Goal: Transaction & Acquisition: Obtain resource

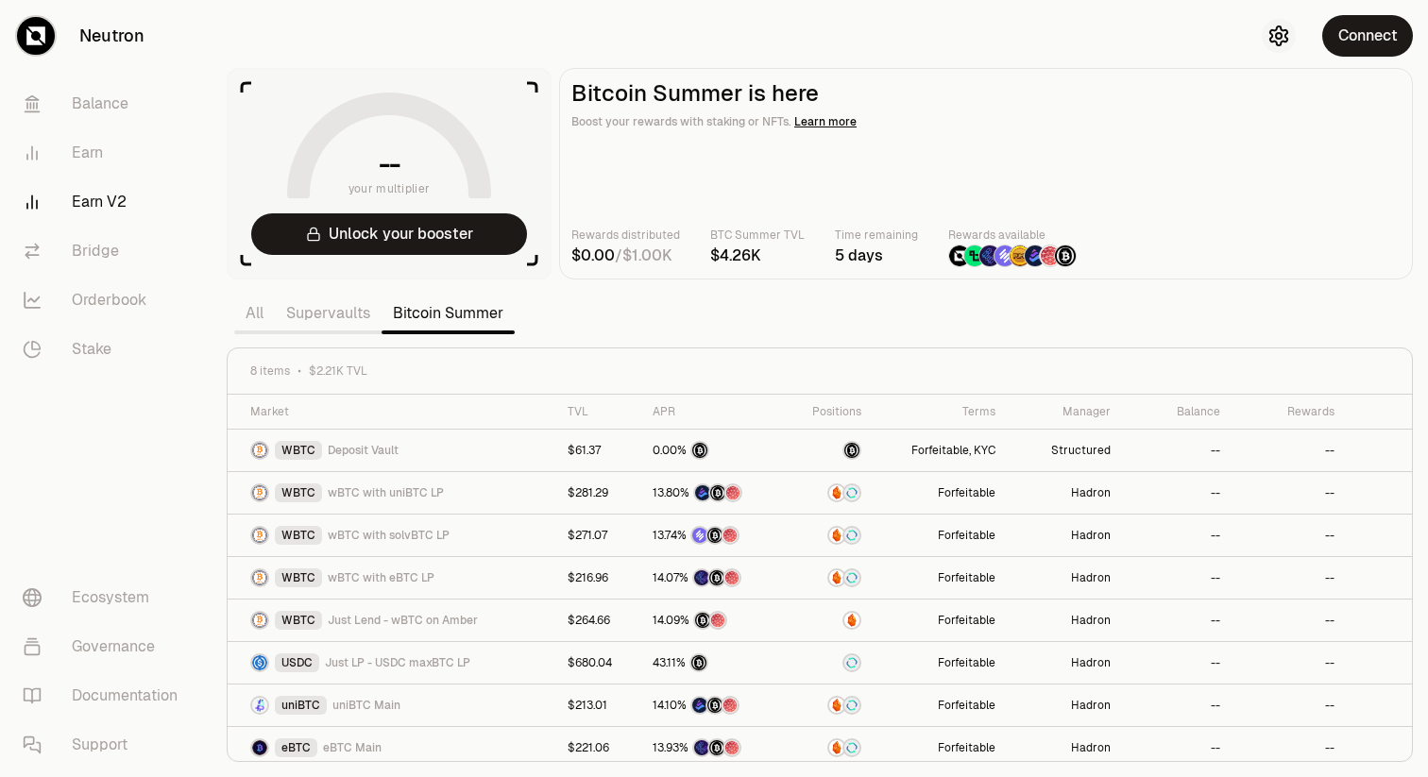
click at [1272, 34] on icon "button" at bounding box center [1278, 36] width 23 height 23
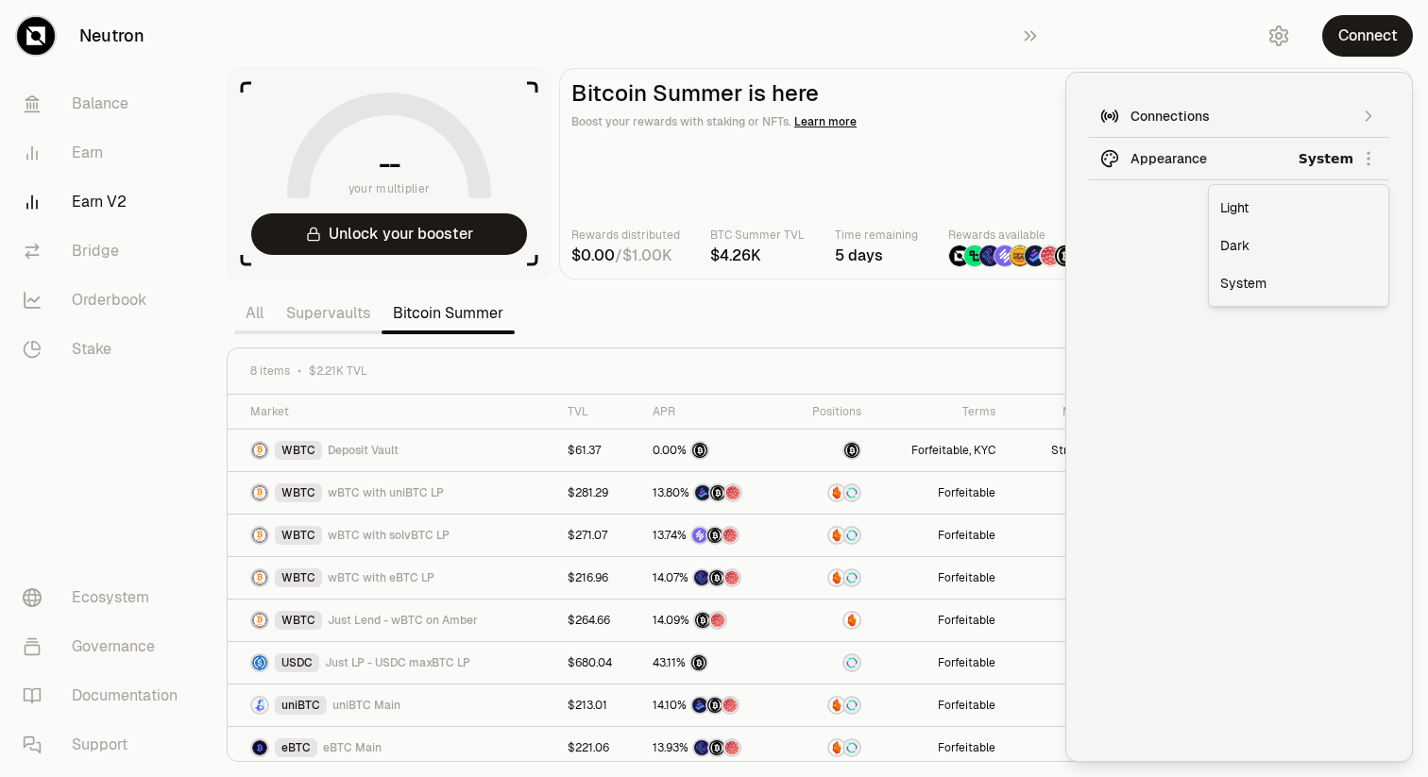
click at [1314, 161] on html "Neutron Balance Earn Earn V2 Bridge Orderbook Stake Ecosystem Governance Docume…" at bounding box center [714, 388] width 1428 height 777
click at [1235, 248] on div "Dark" at bounding box center [1299, 246] width 172 height 38
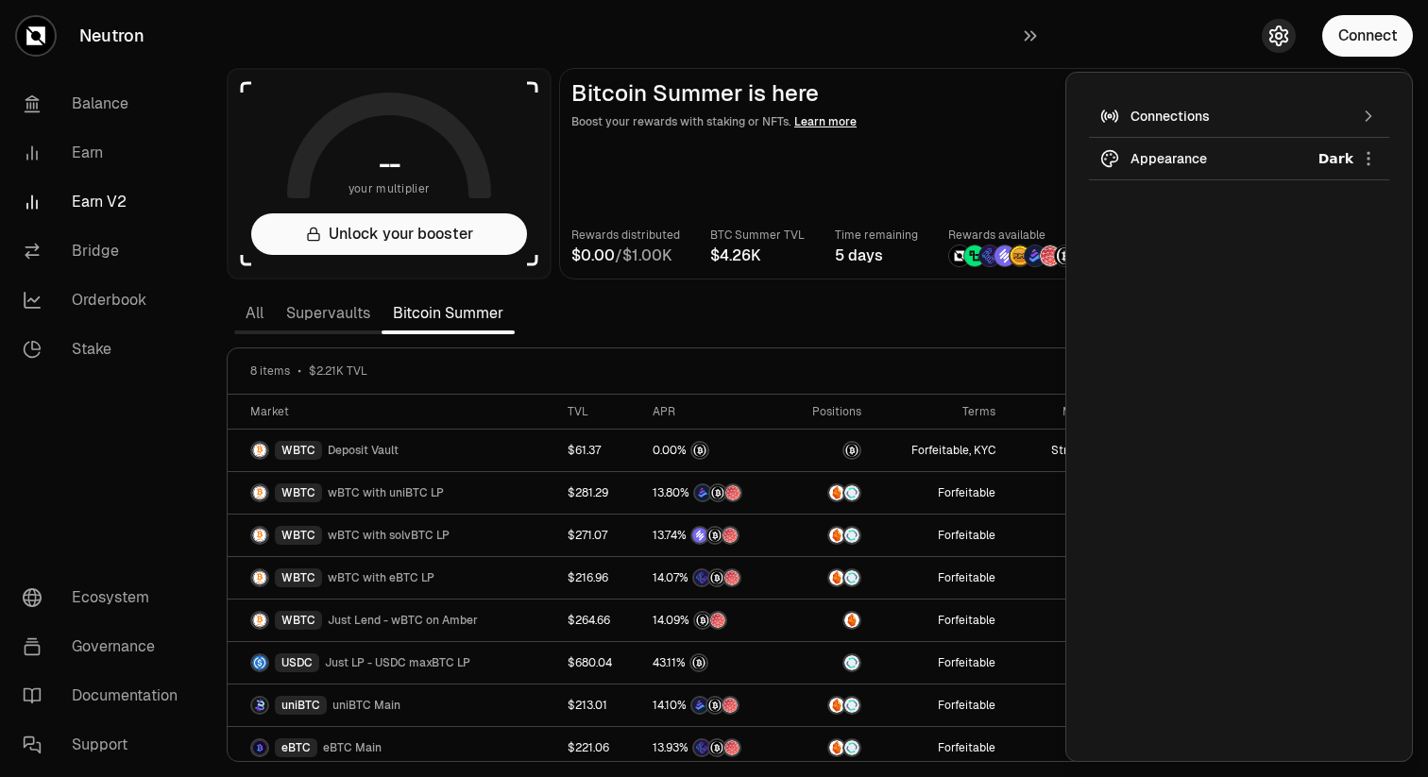
click at [1272, 43] on icon "button" at bounding box center [1278, 36] width 23 height 23
click at [1277, 36] on icon "button" at bounding box center [1278, 36] width 23 height 23
click at [1336, 112] on div "Connections" at bounding box center [1239, 116] width 217 height 19
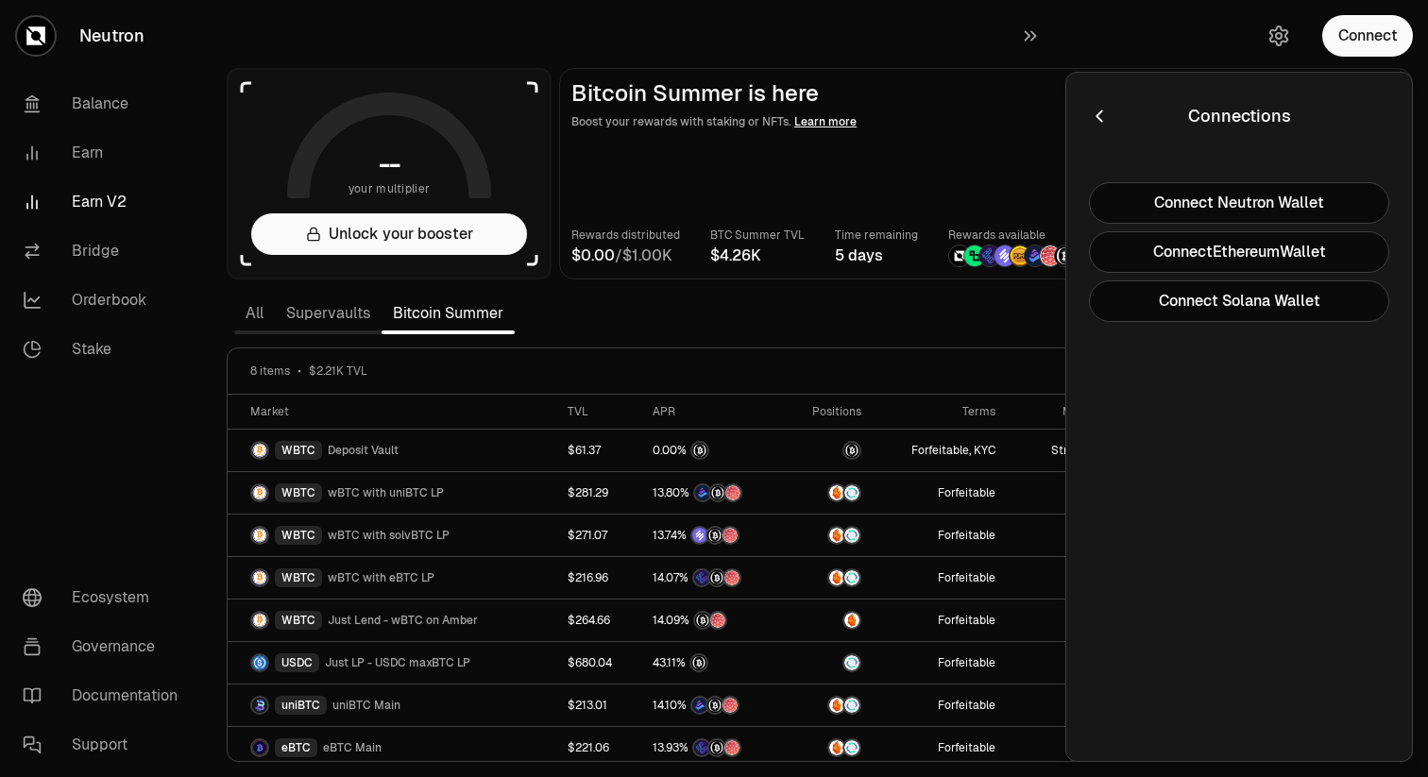
click at [1102, 111] on icon "button" at bounding box center [1099, 116] width 21 height 21
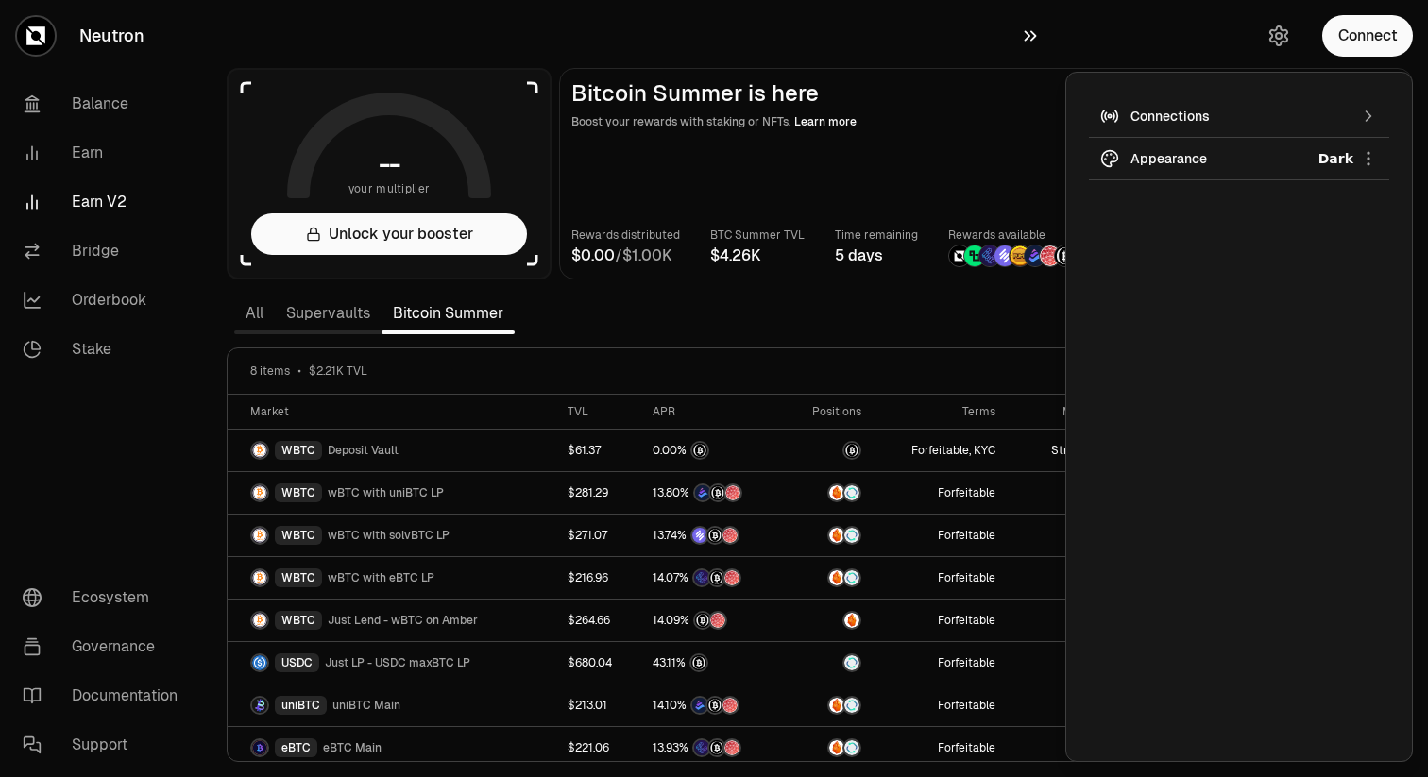
click at [1033, 37] on icon "button" at bounding box center [1031, 36] width 12 height 10
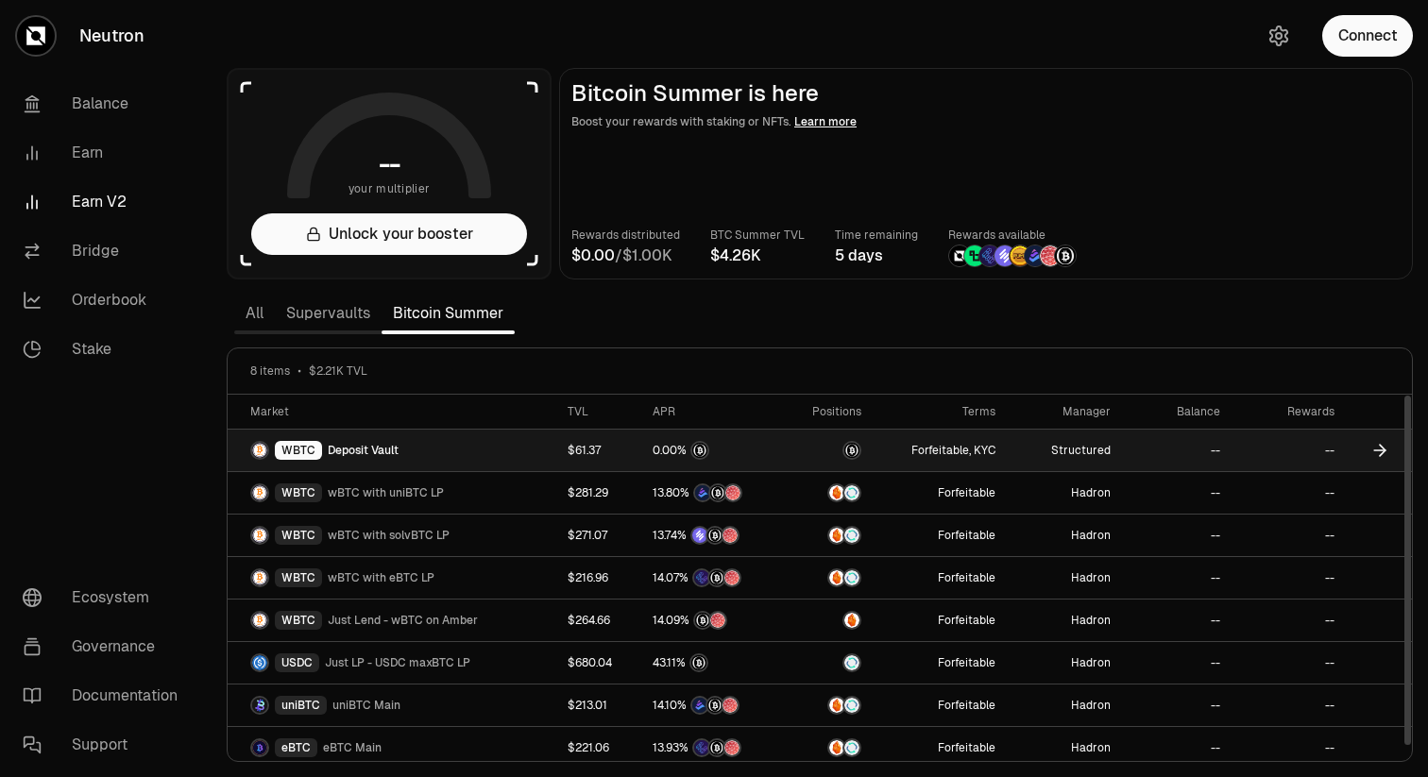
click at [454, 456] on div "WBTC Deposit Vault" at bounding box center [397, 450] width 295 height 19
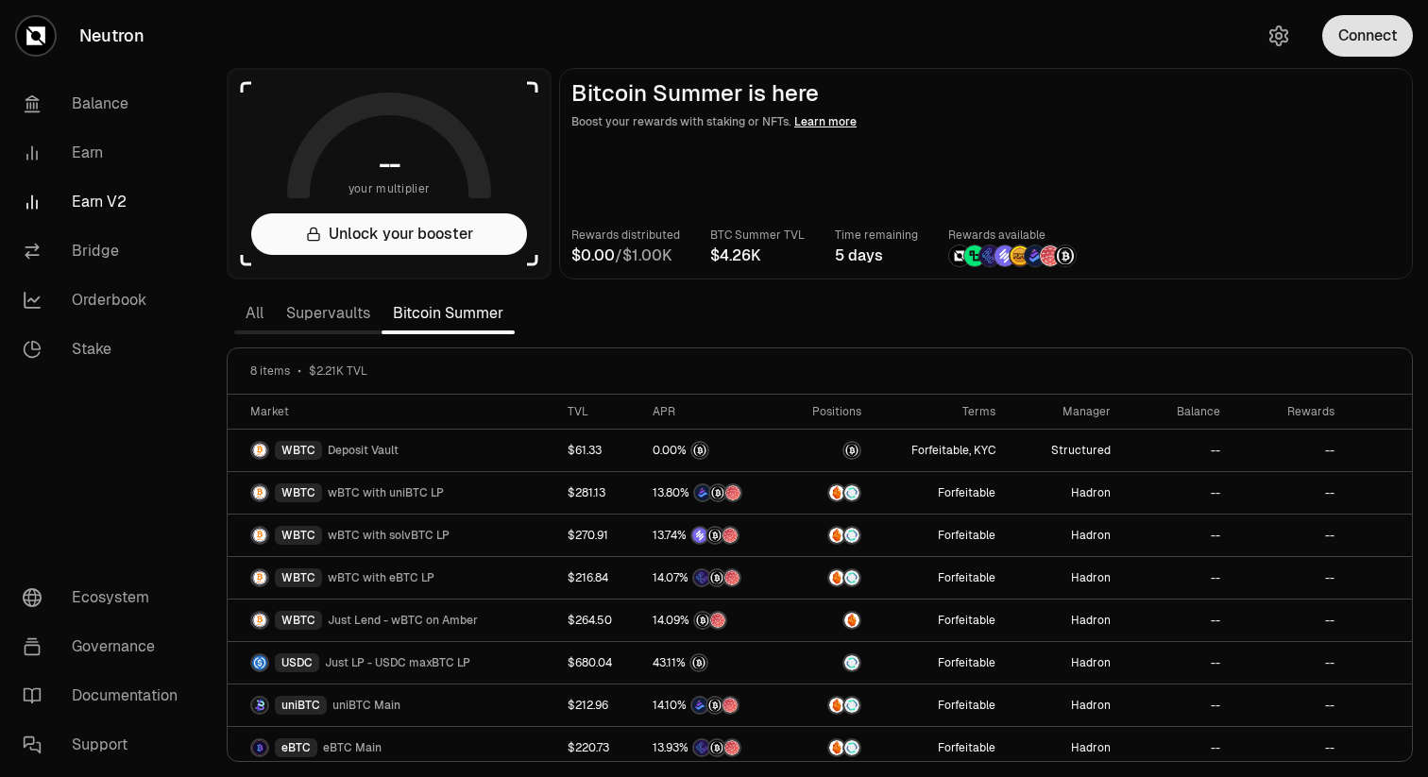
click at [1358, 35] on button "Connect" at bounding box center [1367, 36] width 91 height 42
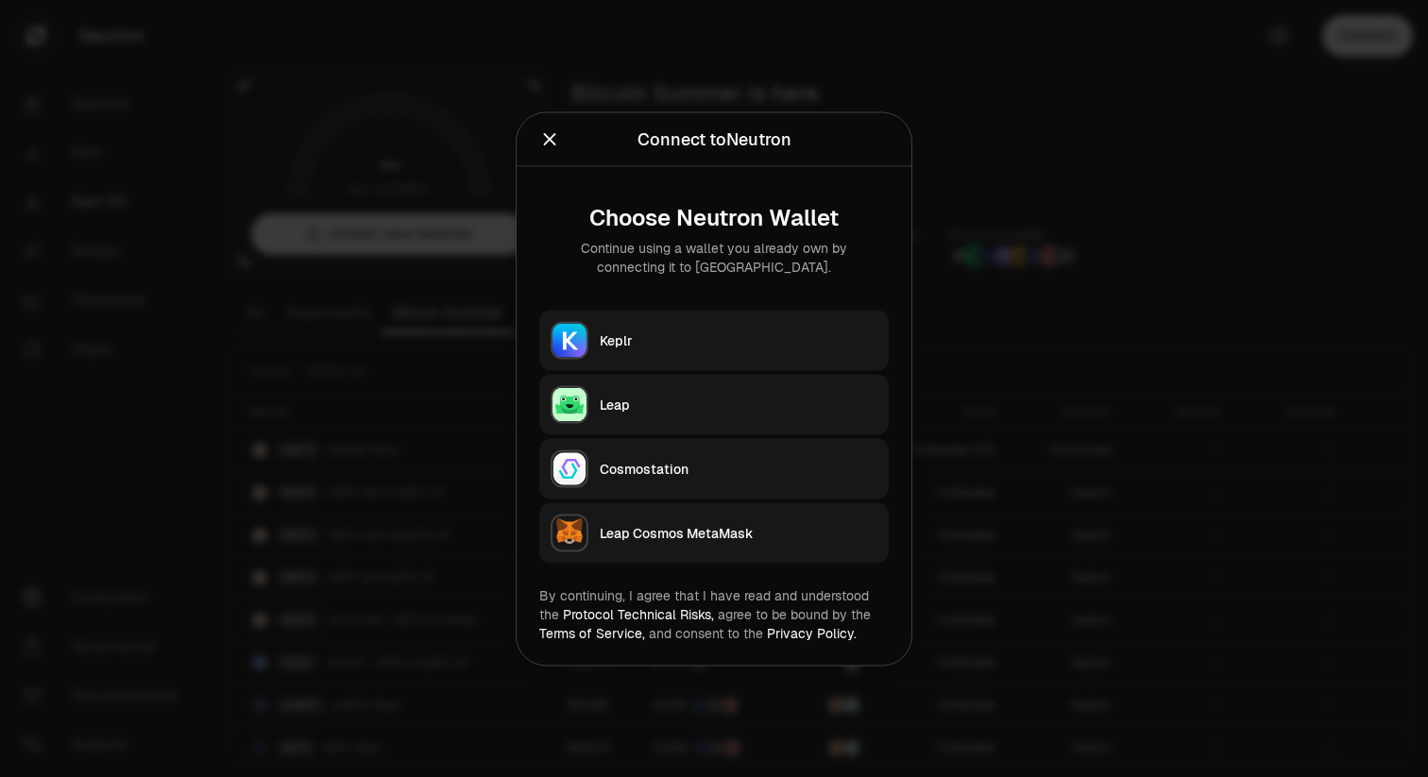
click at [543, 123] on h2 "Connect to Neutron" at bounding box center [713, 139] width 349 height 38
click at [547, 133] on icon "Close" at bounding box center [549, 138] width 21 height 21
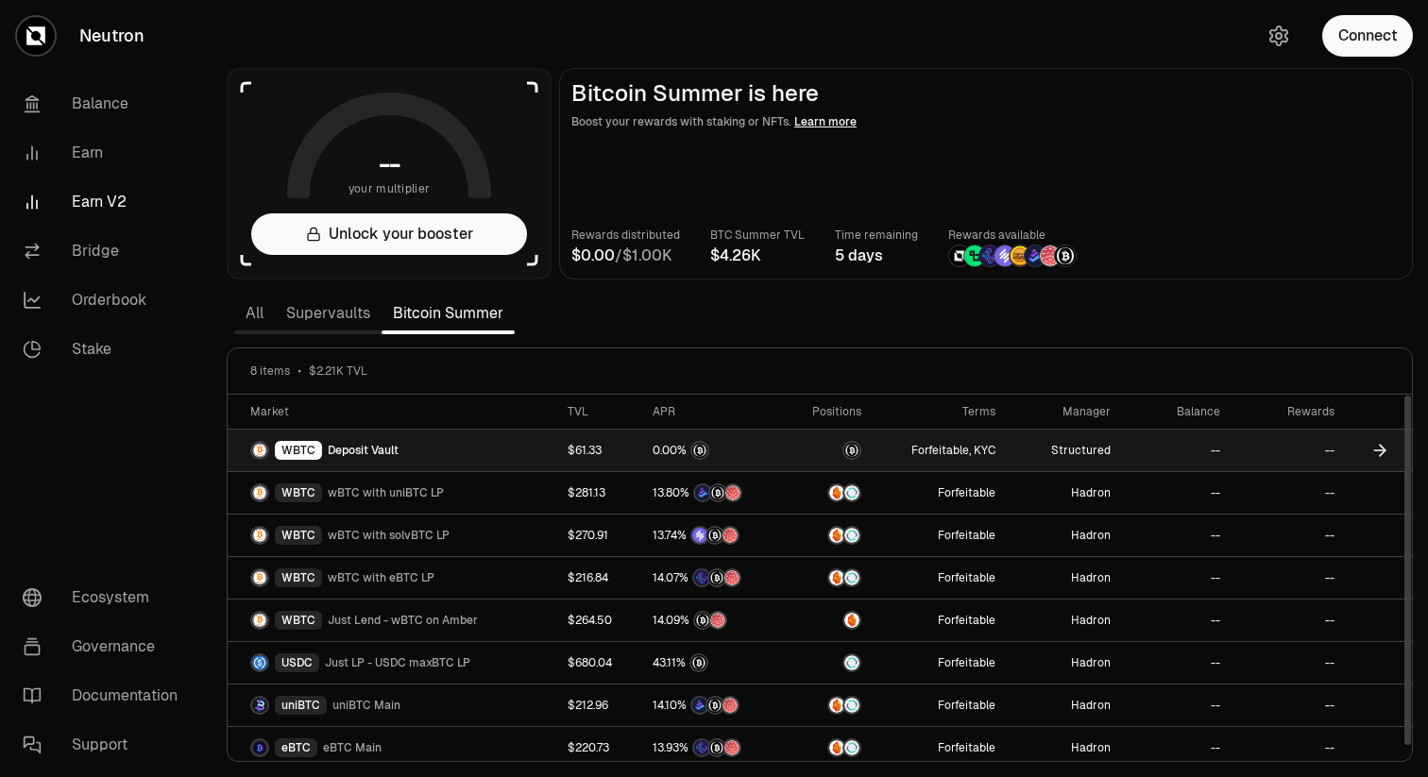
click at [482, 450] on div "WBTC Deposit Vault" at bounding box center [397, 450] width 295 height 19
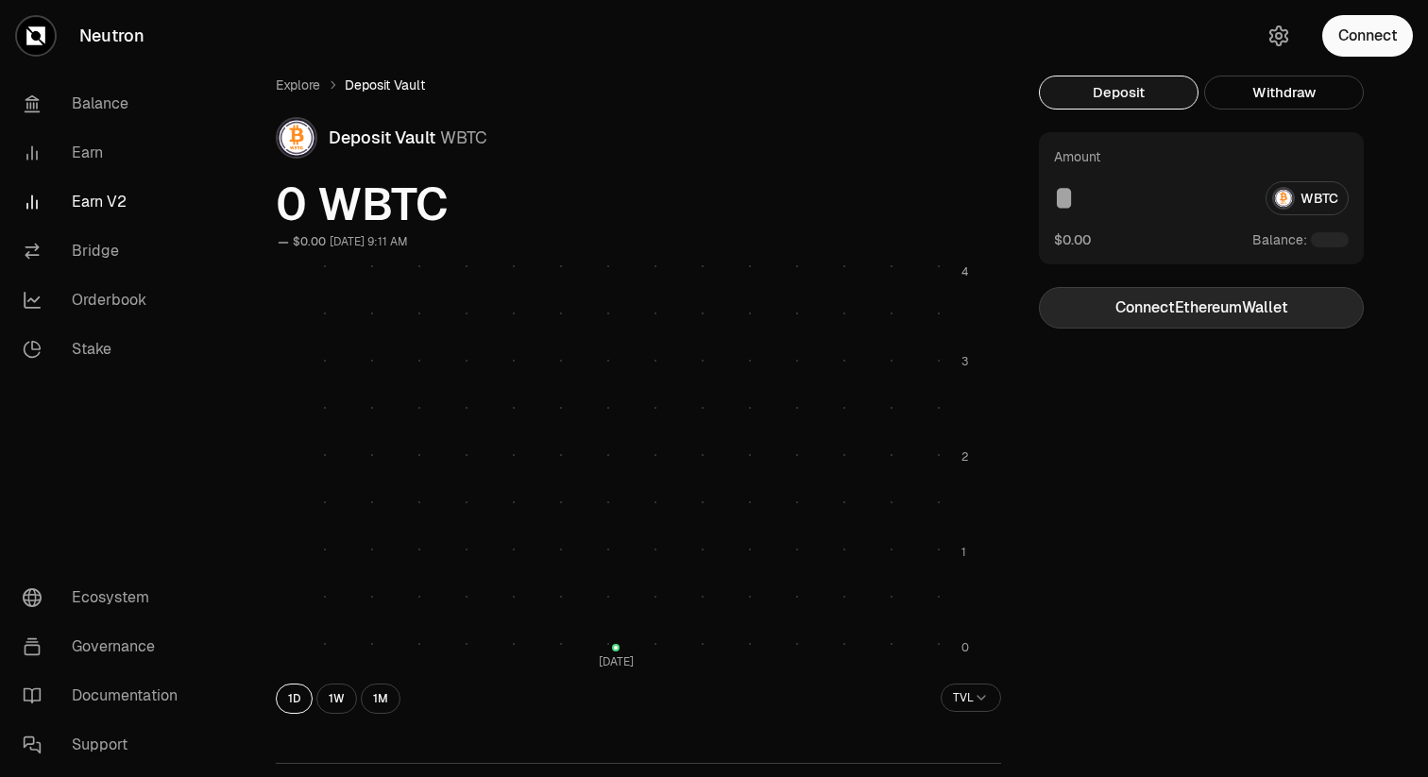
click at [1227, 302] on button "Connect Ethereum Wallet" at bounding box center [1201, 308] width 325 height 42
